Goal: Task Accomplishment & Management: Complete application form

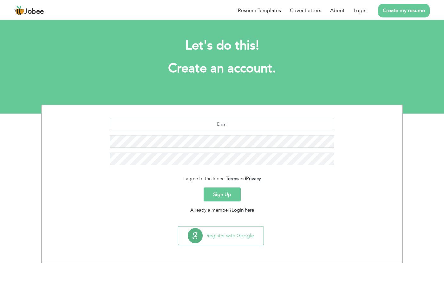
click at [394, 11] on link "Create my resume" at bounding box center [404, 11] width 52 height 14
click at [395, 8] on link "Create my resume" at bounding box center [404, 11] width 52 height 14
click at [420, 3] on li "Create my resume" at bounding box center [398, 10] width 63 height 17
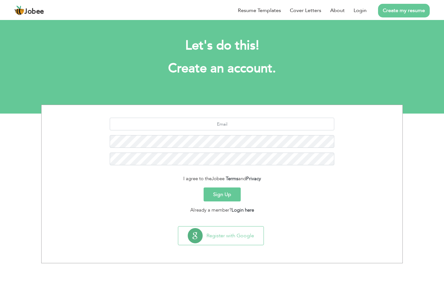
click at [417, 11] on link "Create my resume" at bounding box center [404, 11] width 52 height 14
click at [405, 12] on link "Create my resume" at bounding box center [404, 11] width 52 height 14
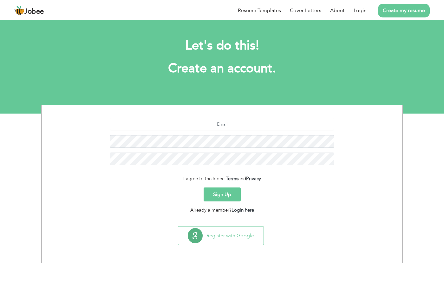
click at [399, 11] on link "Create my resume" at bounding box center [404, 11] width 52 height 14
click at [232, 196] on button "Sign Up" at bounding box center [222, 195] width 37 height 14
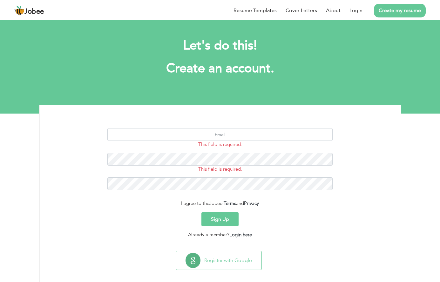
scroll to position [6, 0]
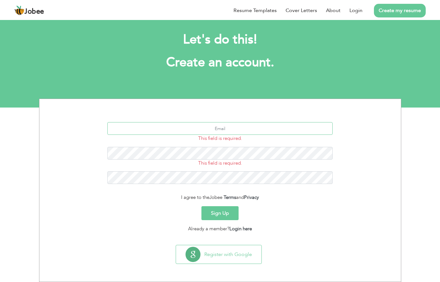
click at [235, 130] on input "text" at bounding box center [219, 128] width 225 height 13
click at [253, 93] on section "Let's do this! Create an account. This field is required. This field is require…" at bounding box center [220, 59] width 440 height 95
